Goal: Information Seeking & Learning: Learn about a topic

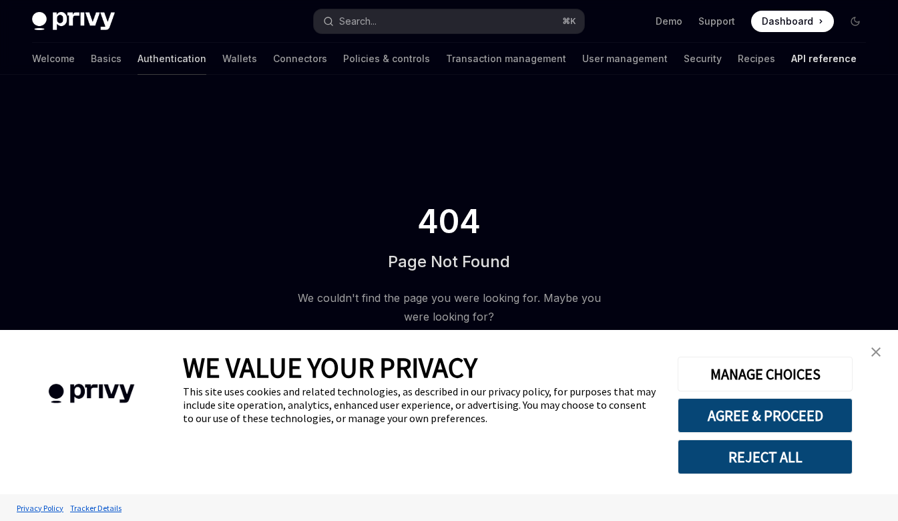
click at [137, 54] on link "Authentication" at bounding box center [171, 59] width 69 height 32
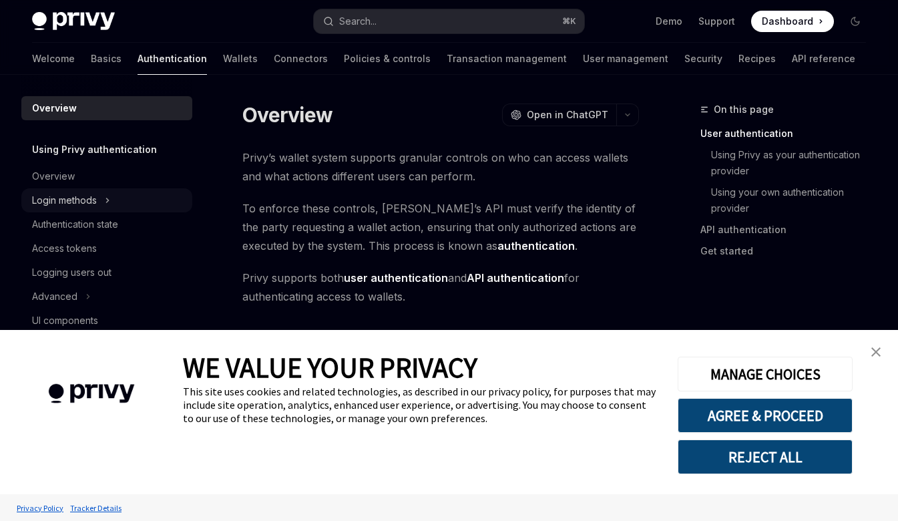
click at [93, 206] on div "Login methods" at bounding box center [64, 200] width 65 height 16
type textarea "*"
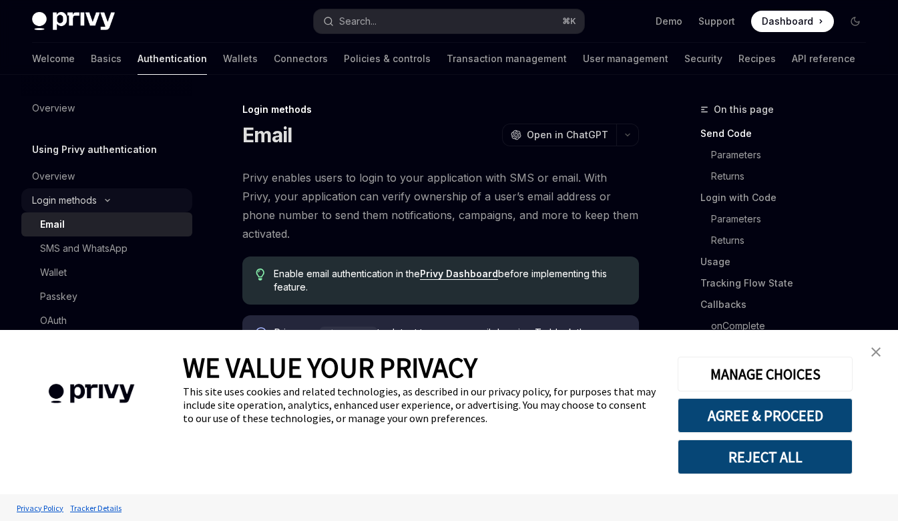
click at [73, 197] on div "Login methods" at bounding box center [64, 200] width 65 height 16
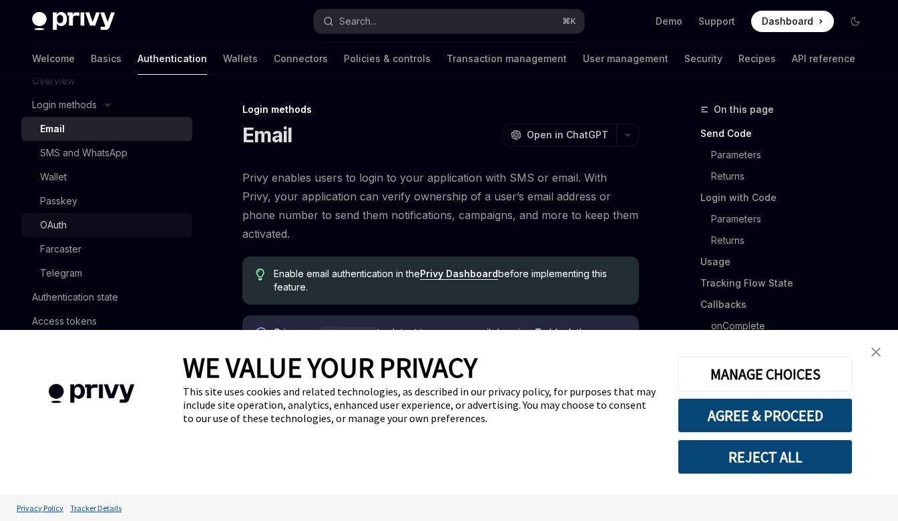
scroll to position [81, 0]
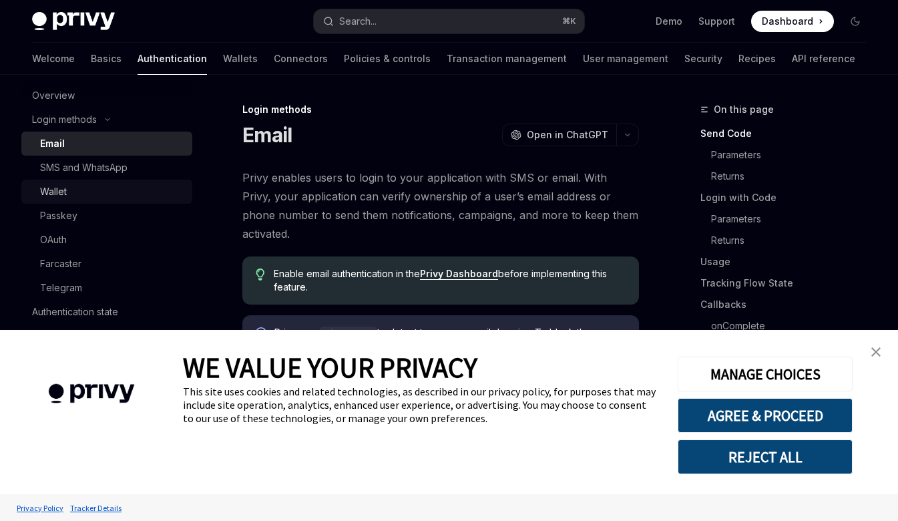
click at [91, 185] on div "Wallet" at bounding box center [112, 192] width 144 height 16
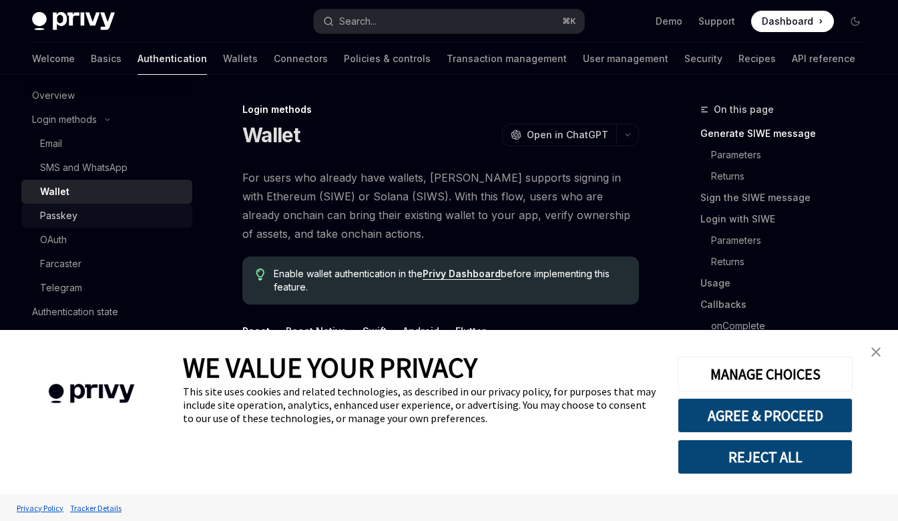
click at [77, 224] on link "Passkey" at bounding box center [106, 216] width 171 height 24
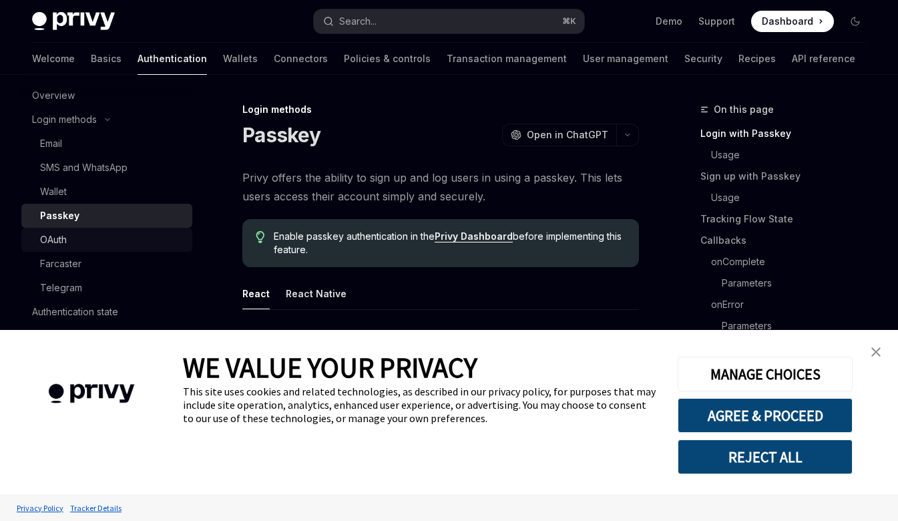
click at [77, 241] on div "OAuth" at bounding box center [112, 240] width 144 height 16
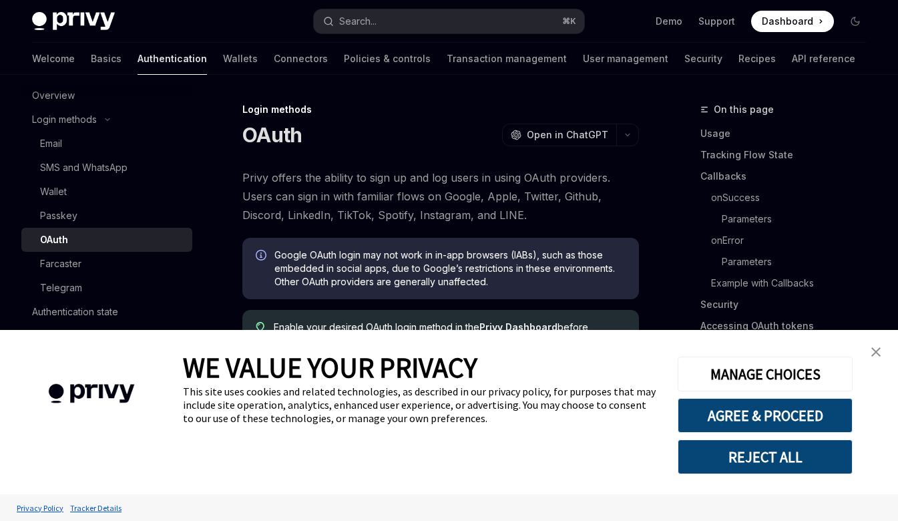
type textarea "*"
